Goal: Contribute content: Add original content to the website for others to see

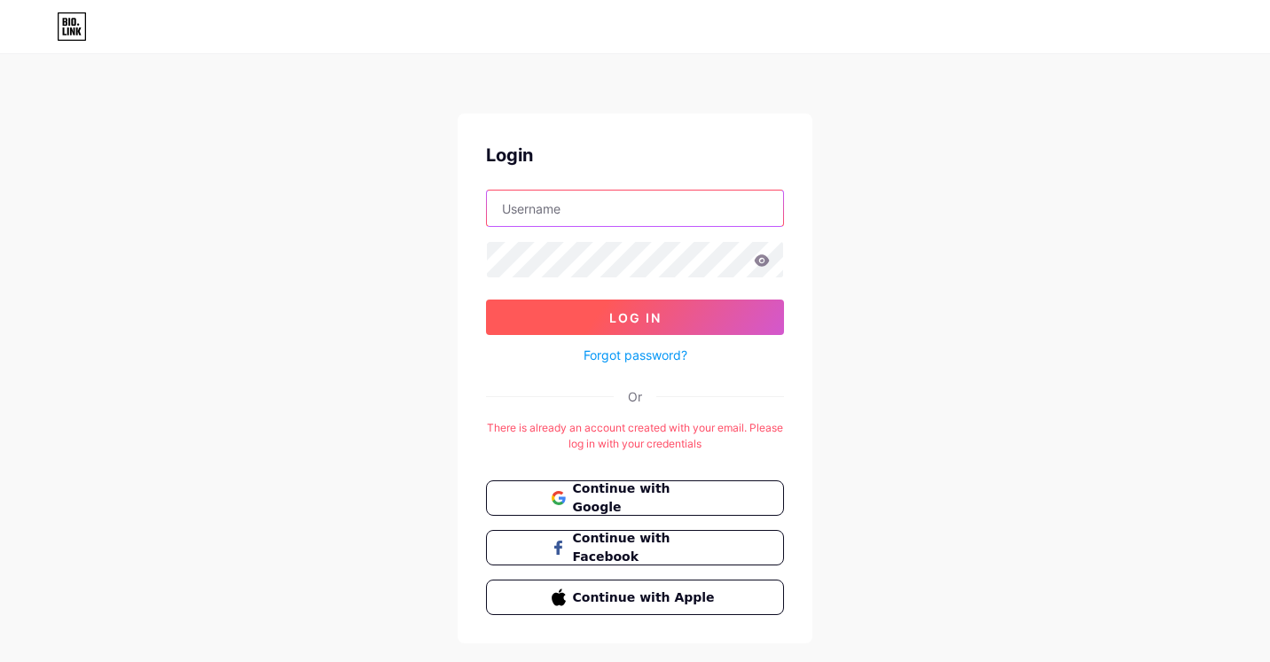
type input "[EMAIL_ADDRESS][DOMAIN_NAME]"
click at [606, 323] on button "Log In" at bounding box center [635, 317] width 298 height 35
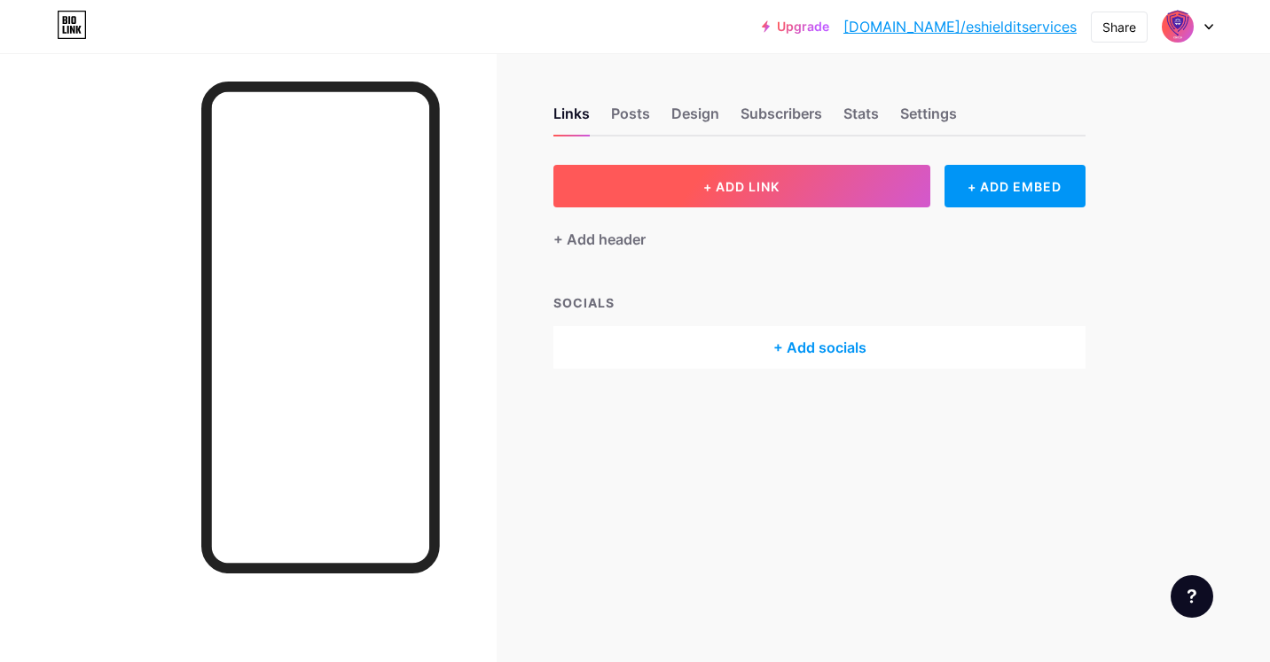
click at [703, 187] on span "+ ADD LINK" at bounding box center [741, 186] width 76 height 15
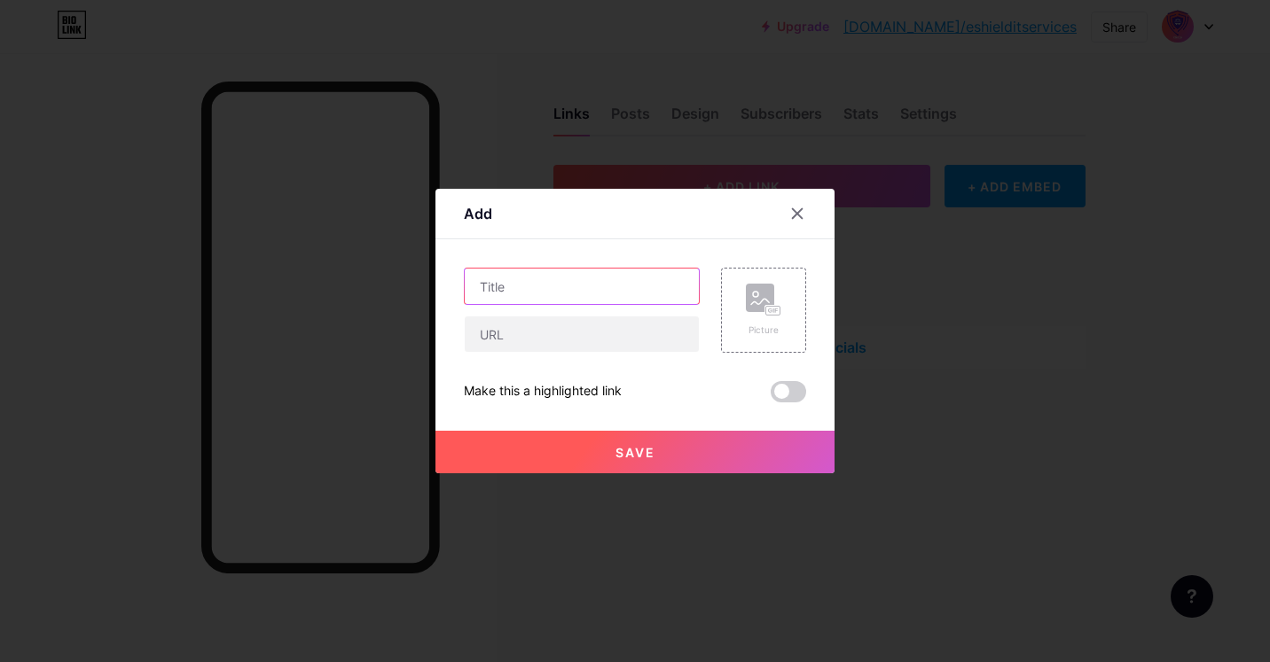
click at [554, 270] on input "text" at bounding box center [582, 286] width 234 height 35
paste input "Cyber Security Awareness: Protecting Your Digital World with eShield IT Services"
type input "Cyber Security Awareness: Protecting Your Digital World with eShield IT Services"
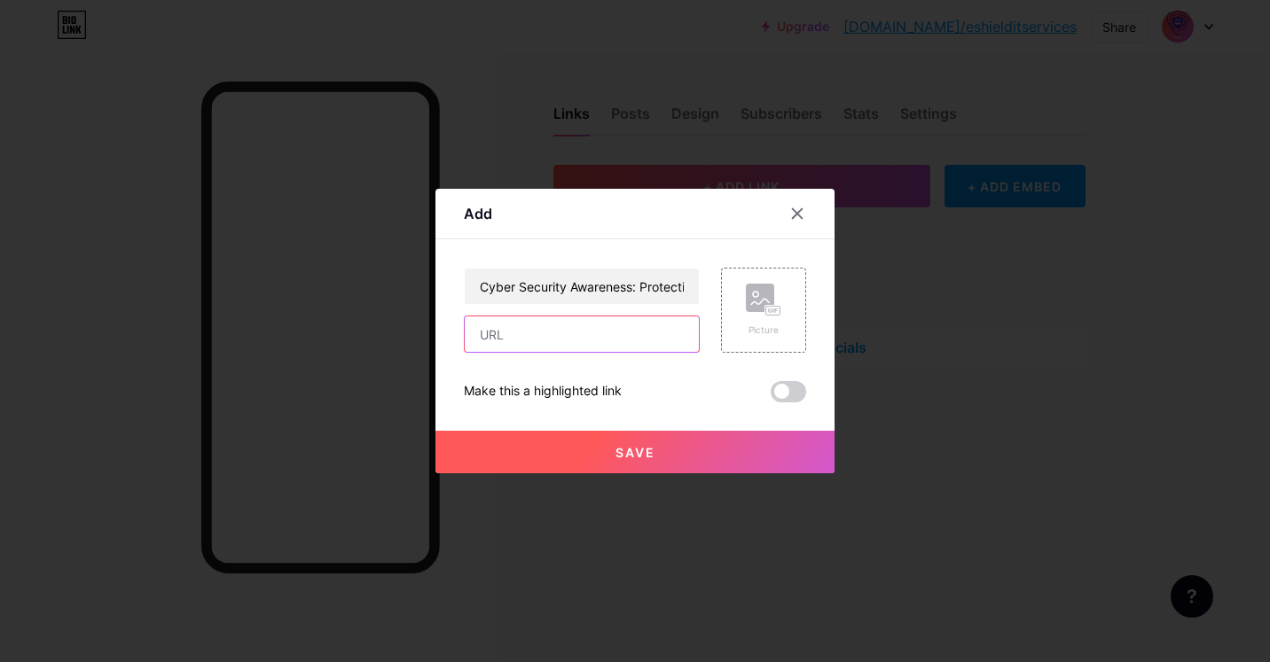
click at [537, 348] on input "text" at bounding box center [582, 334] width 234 height 35
paste input "[URL][DOMAIN_NAME]"
type input "[URL][DOMAIN_NAME]"
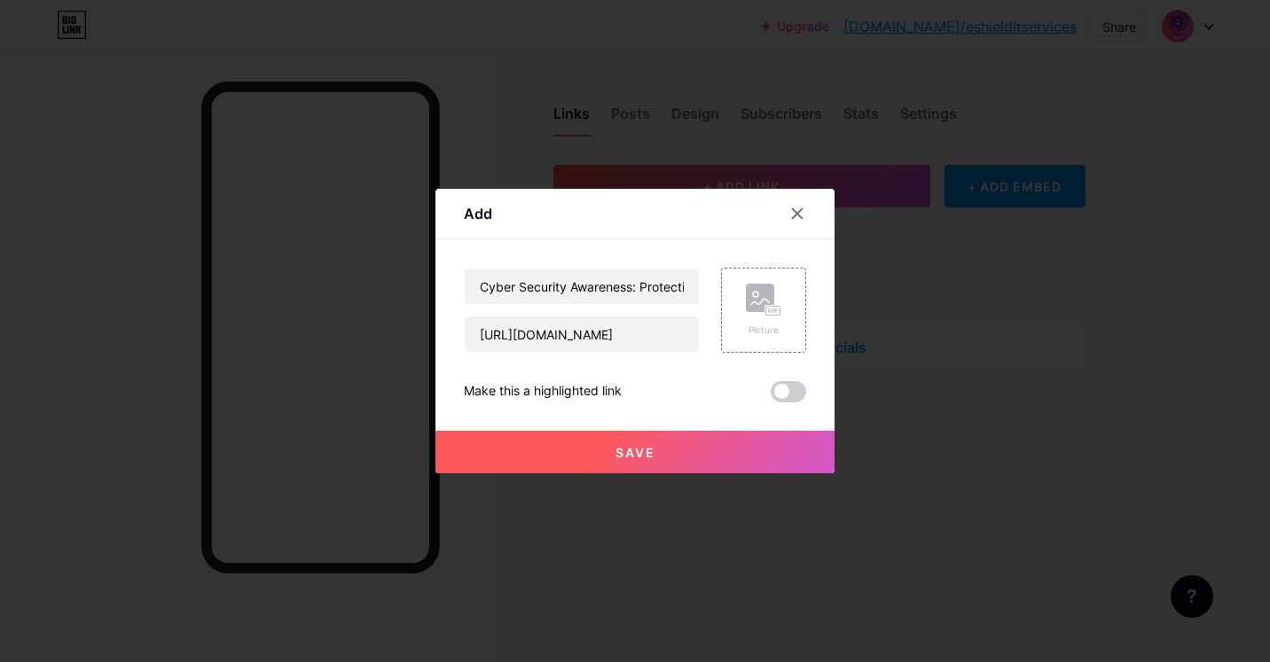
click at [642, 460] on button "Save" at bounding box center [634, 452] width 399 height 43
